Goal: Transaction & Acquisition: Download file/media

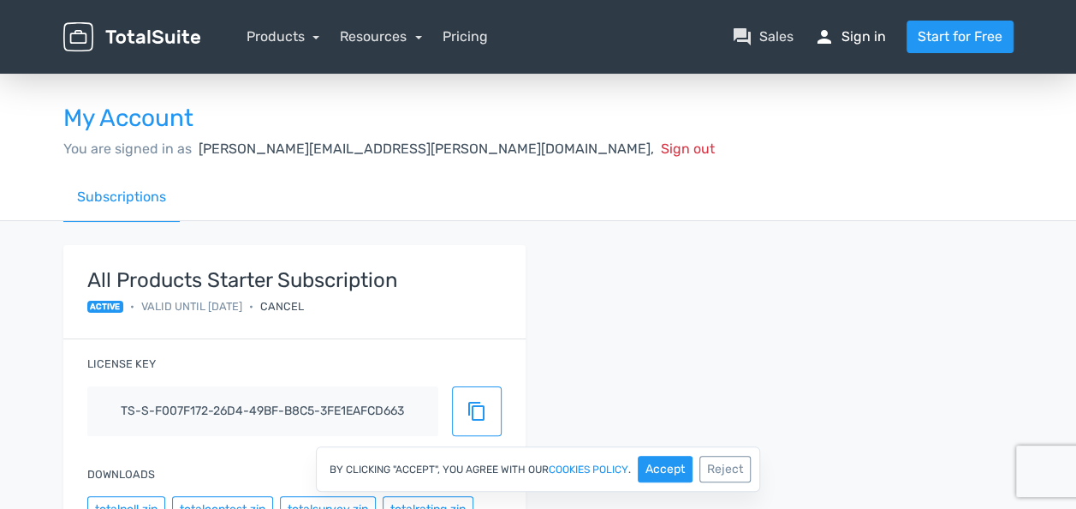
click at [843, 39] on link "person Sign in" at bounding box center [850, 37] width 72 height 21
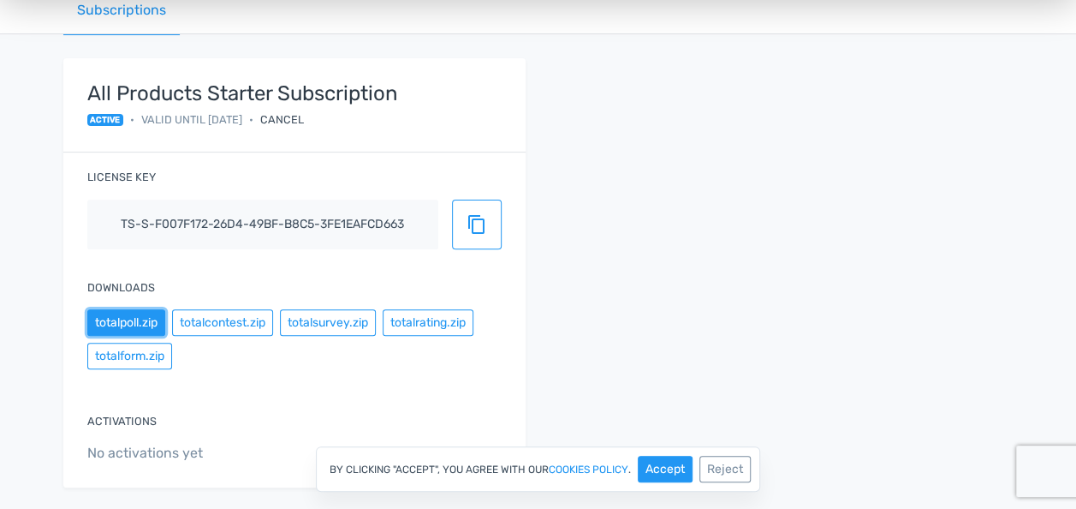
click at [132, 321] on button "totalpoll.zip" at bounding box center [126, 322] width 78 height 27
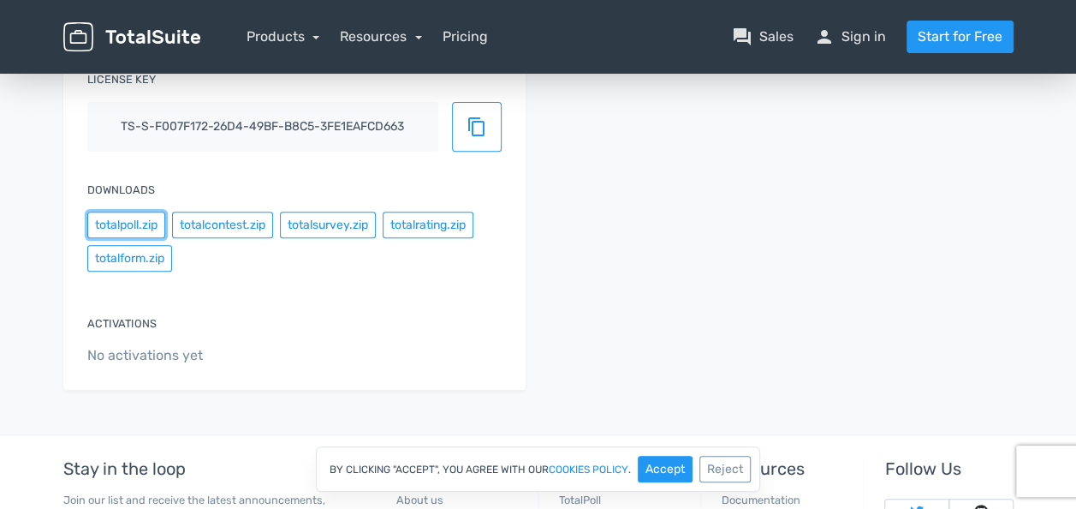
scroll to position [300, 0]
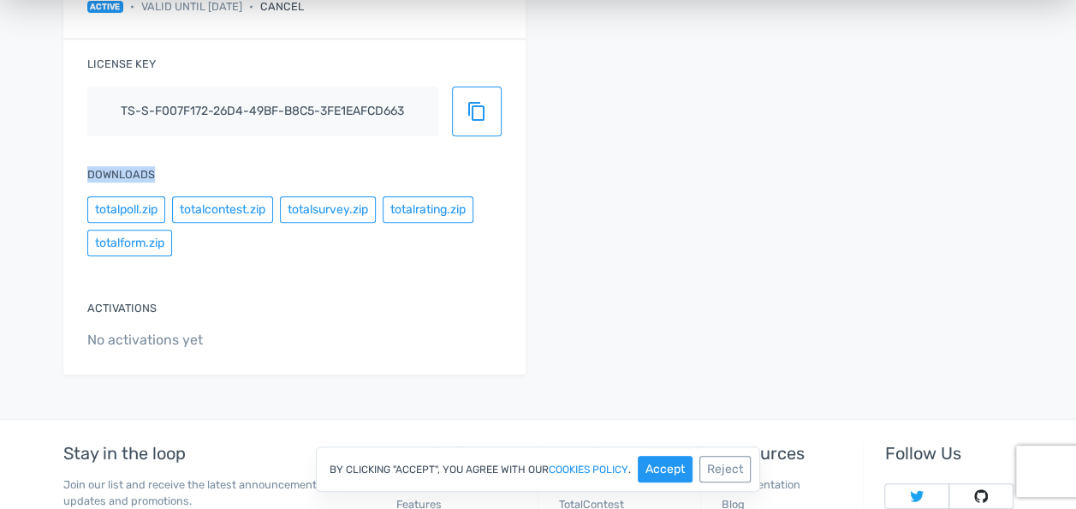
drag, startPoint x: 481, startPoint y: 157, endPoint x: 738, endPoint y: 134, distance: 257.9
click at [738, 134] on div "All Products Starter Subscription active • Valid until 1/1/2099 • Cancel Licens…" at bounding box center [539, 169] width 976 height 449
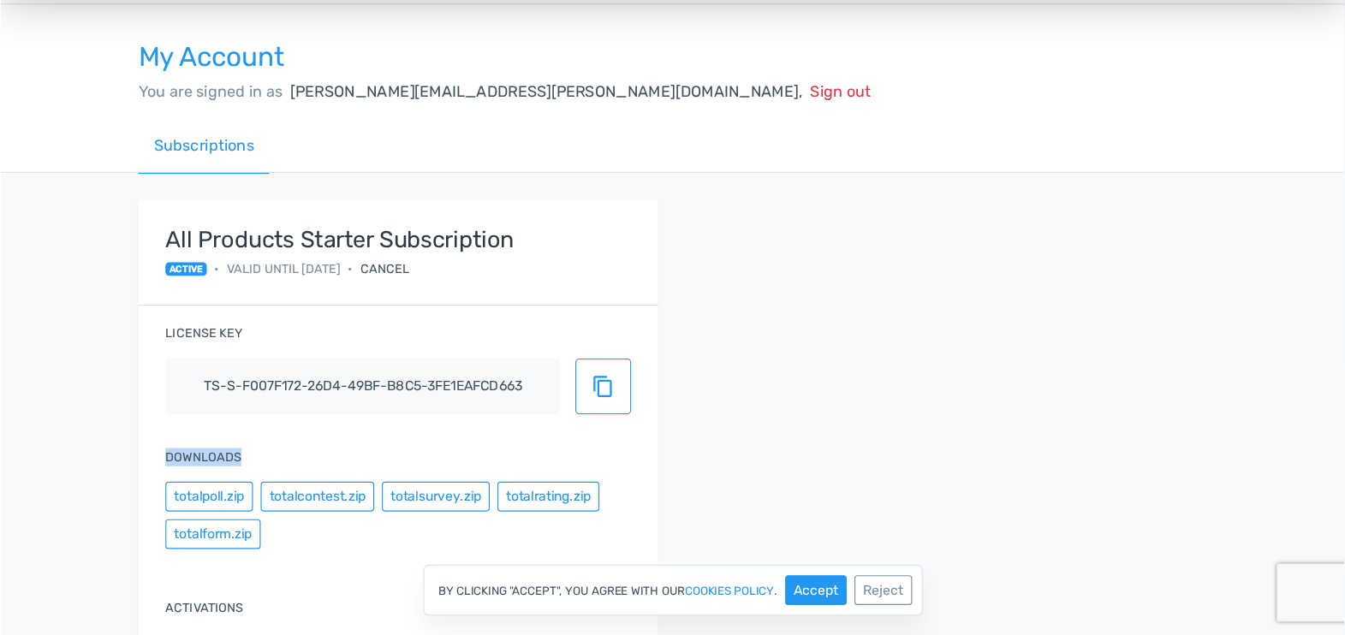
scroll to position [67, 0]
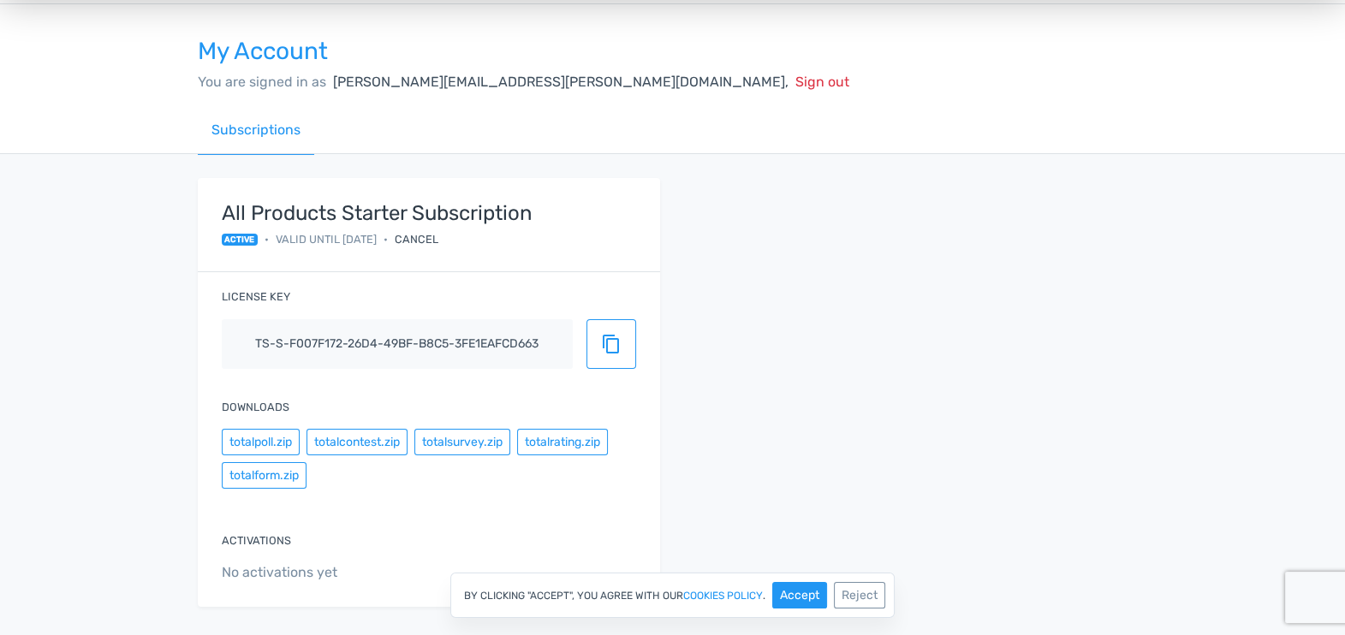
drag, startPoint x: 978, startPoint y: 0, endPoint x: 782, endPoint y: 274, distance: 336.4
click at [782, 274] on div "All Products Starter Subscription active • Valid until 1/1/2099 • Cancel Licens…" at bounding box center [673, 402] width 976 height 449
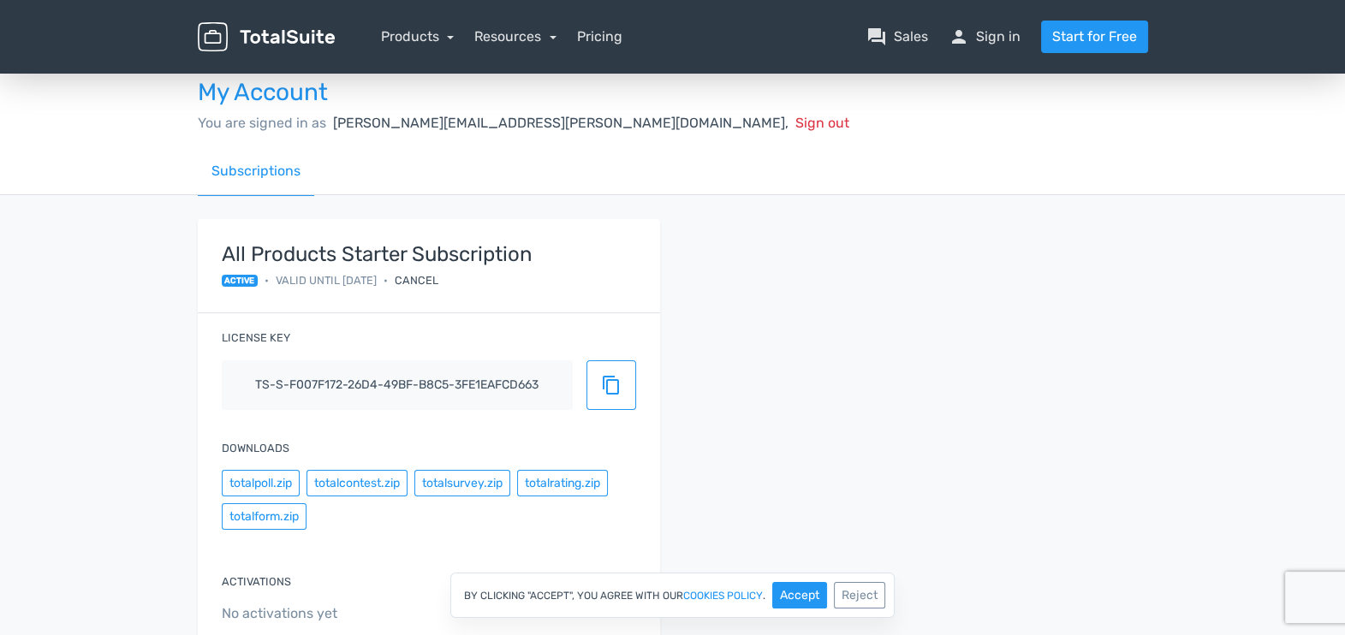
scroll to position [0, 0]
